Goal: Navigation & Orientation: Find specific page/section

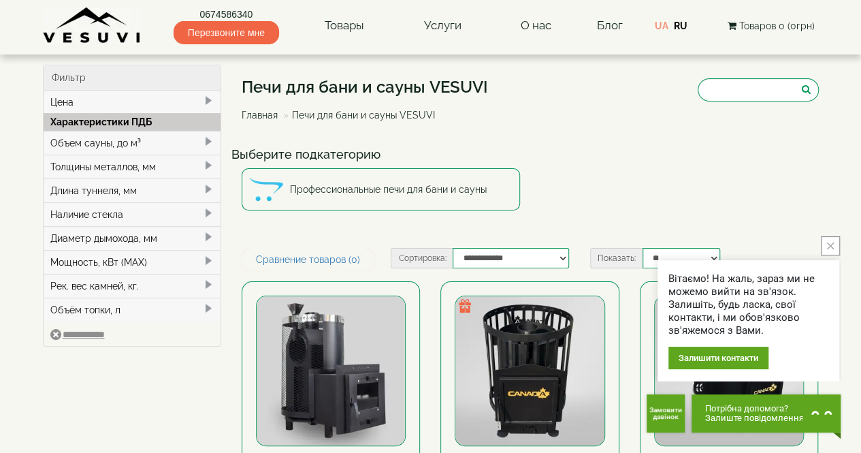
click at [830, 251] on button "close button" at bounding box center [830, 245] width 19 height 19
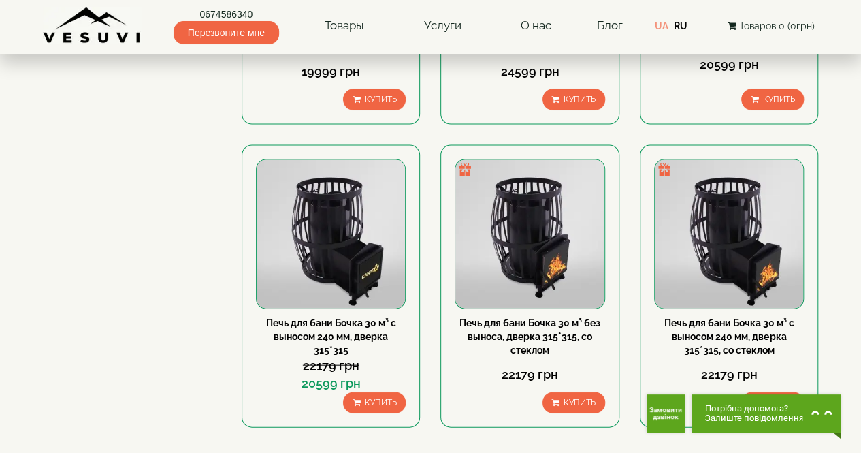
scroll to position [1430, 0]
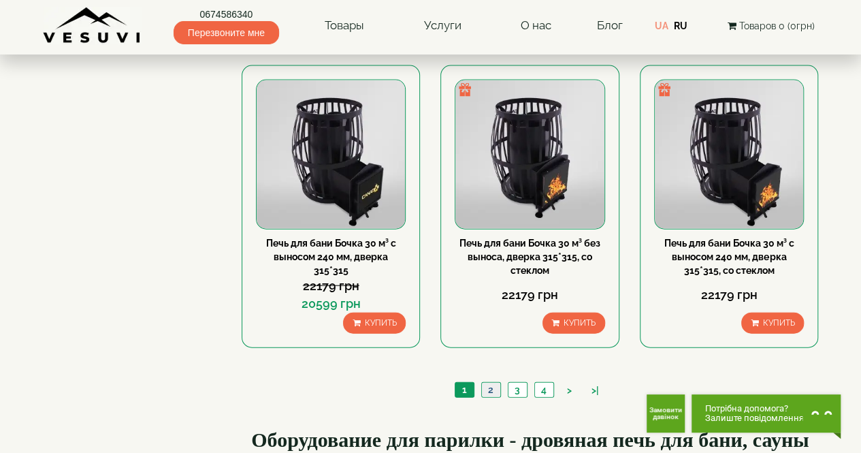
click at [493, 387] on link "2" at bounding box center [490, 390] width 19 height 14
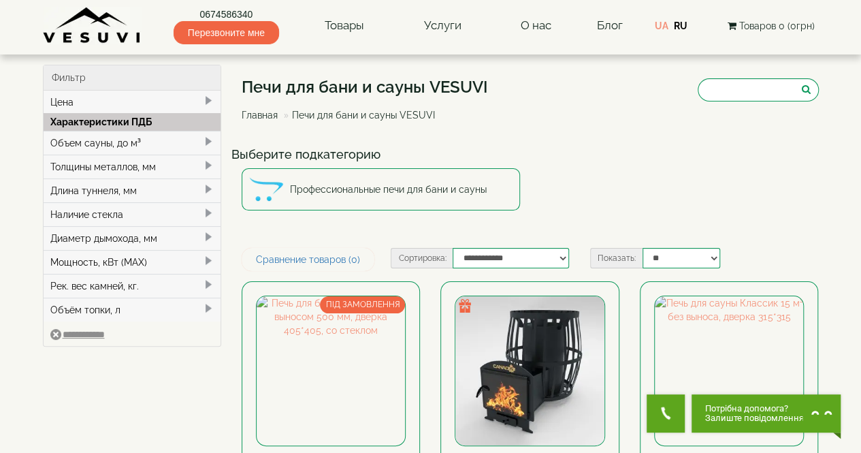
click at [206, 163] on span at bounding box center [208, 165] width 11 height 11
